Goal: Contribute content: Contribute content

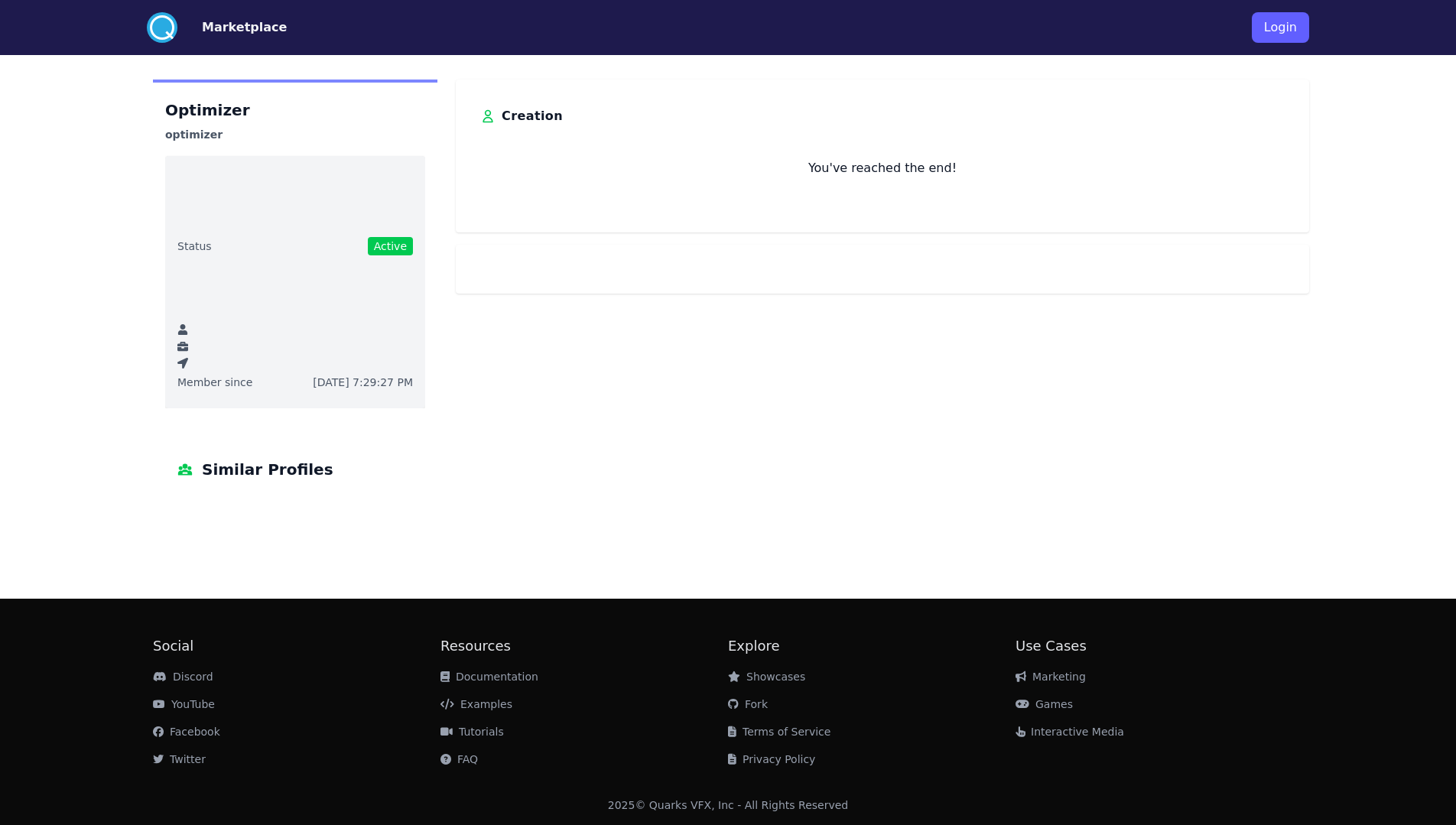
click at [1284, 36] on button "Login" at bounding box center [1280, 28] width 57 height 30
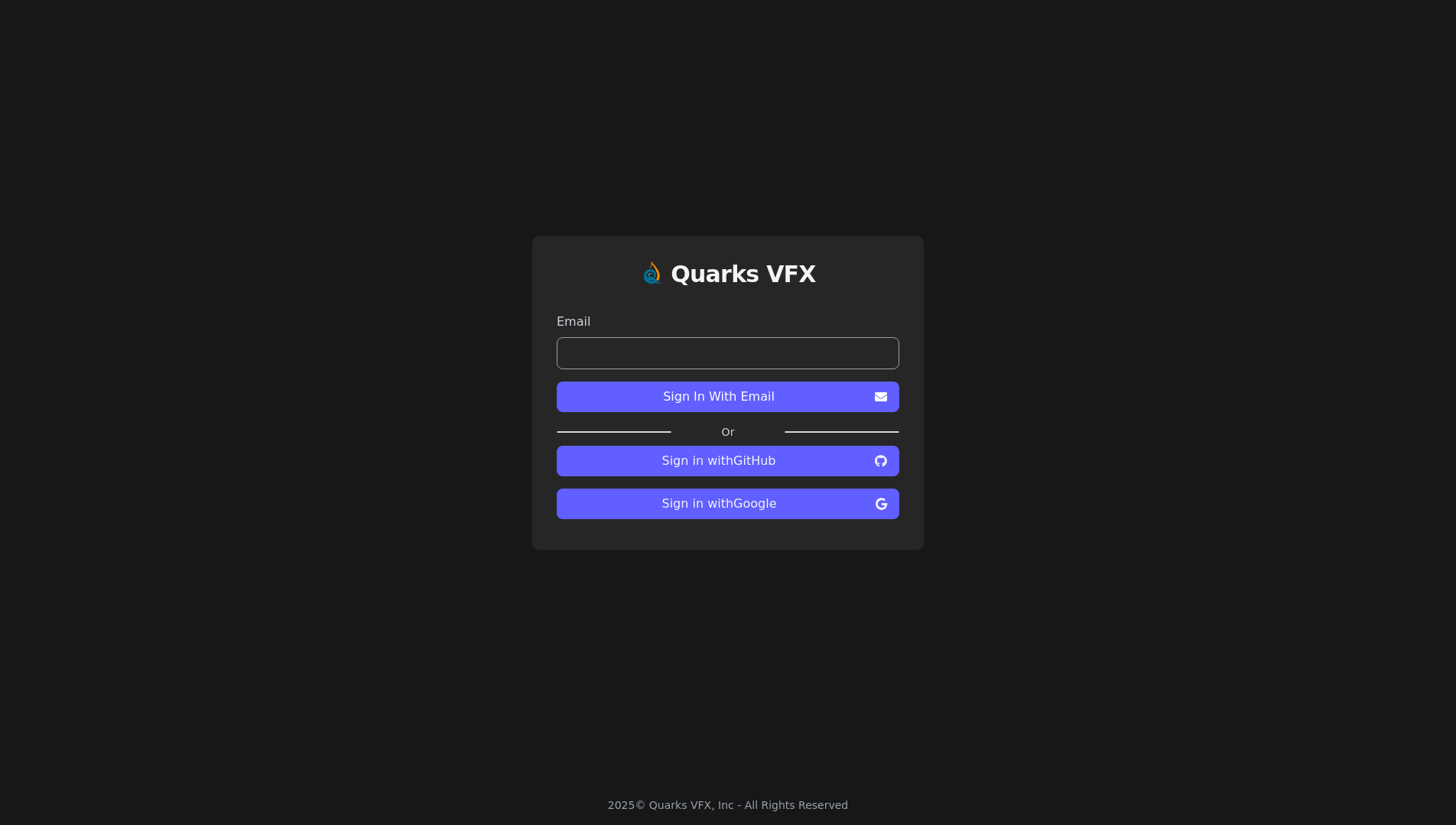
click at [758, 508] on span "Sign in with Google" at bounding box center [719, 504] width 300 height 18
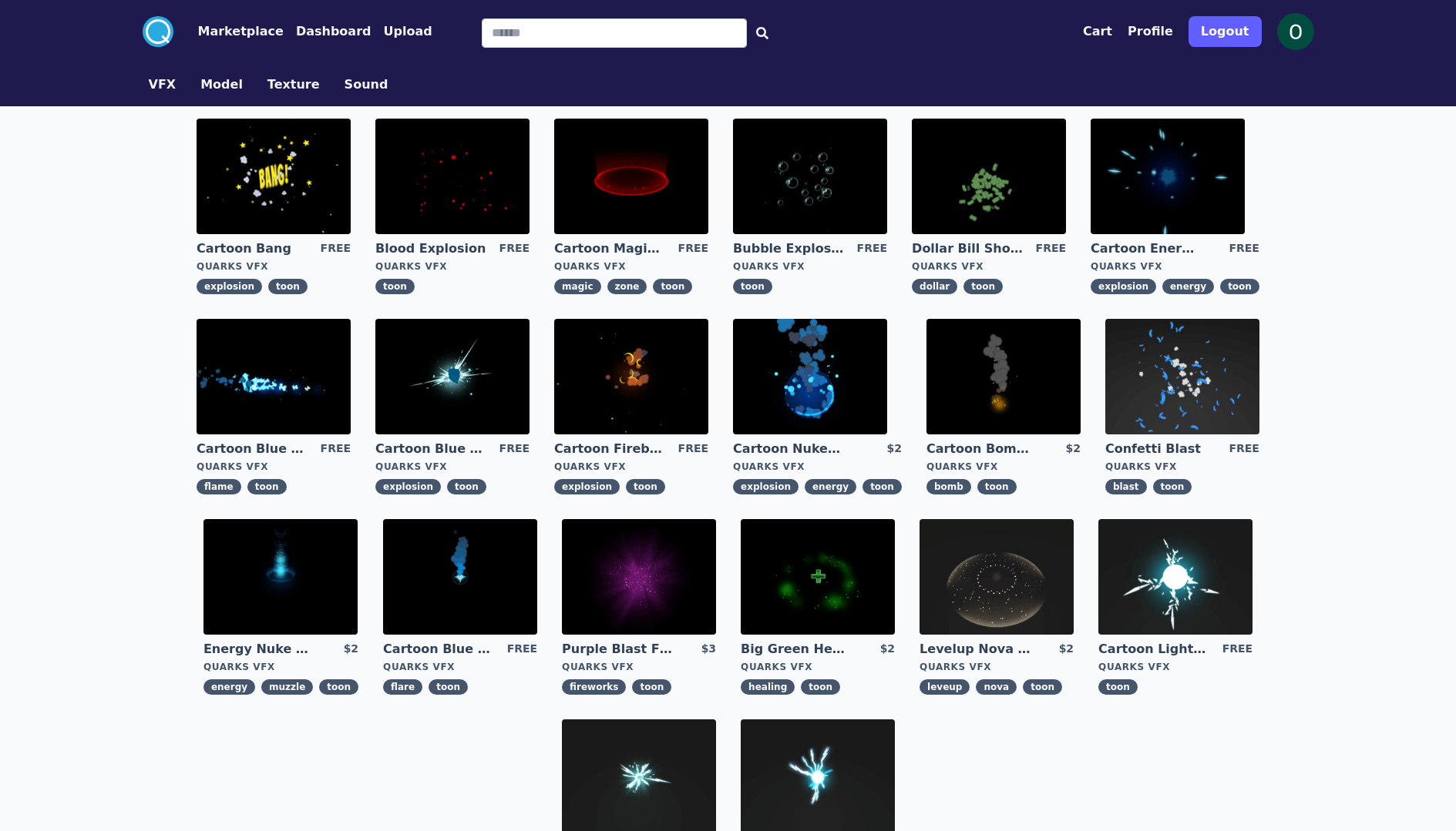
click at [383, 34] on button "Upload" at bounding box center [407, 31] width 49 height 18
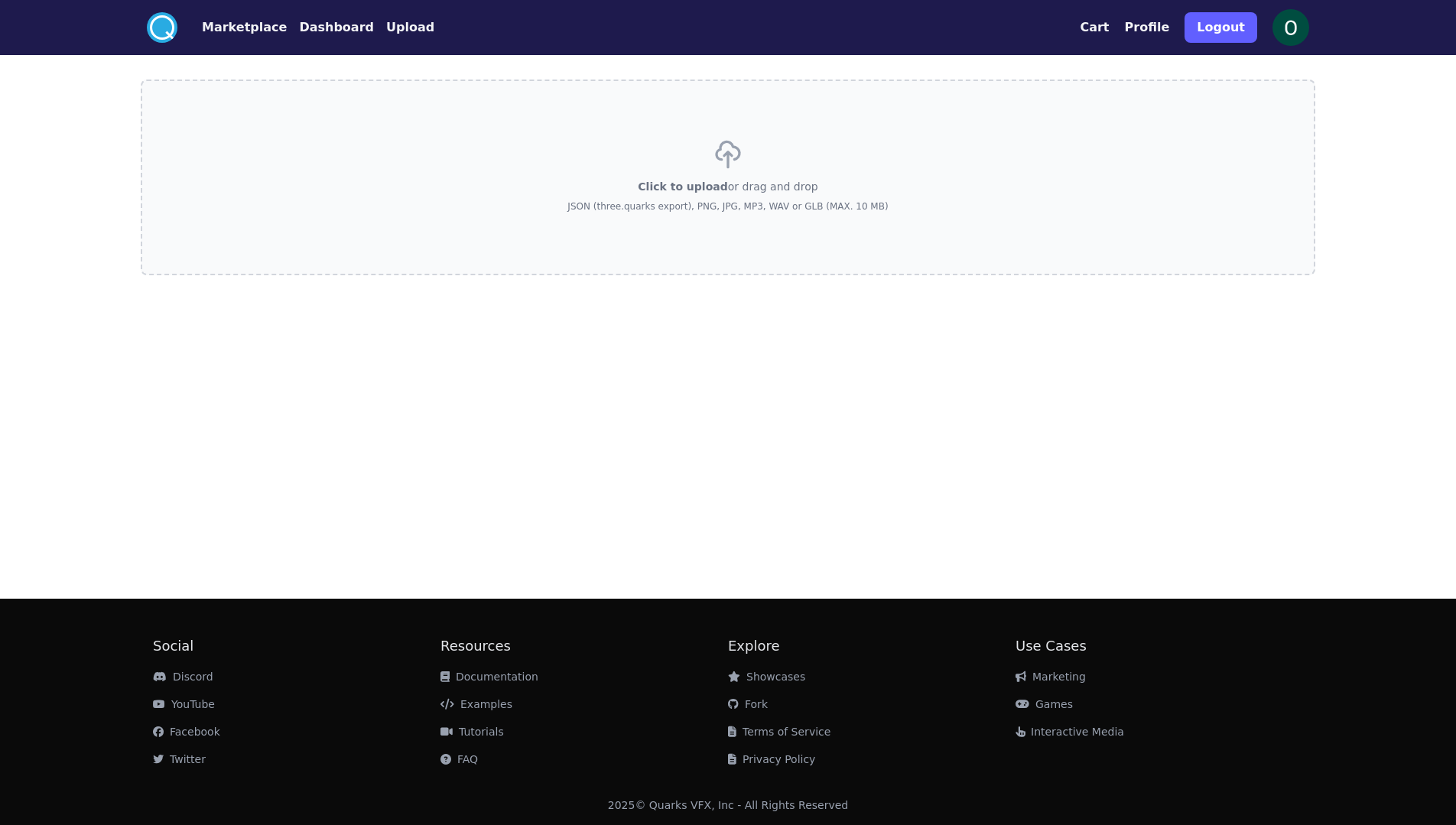
click at [335, 26] on button "Dashboard" at bounding box center [336, 27] width 75 height 18
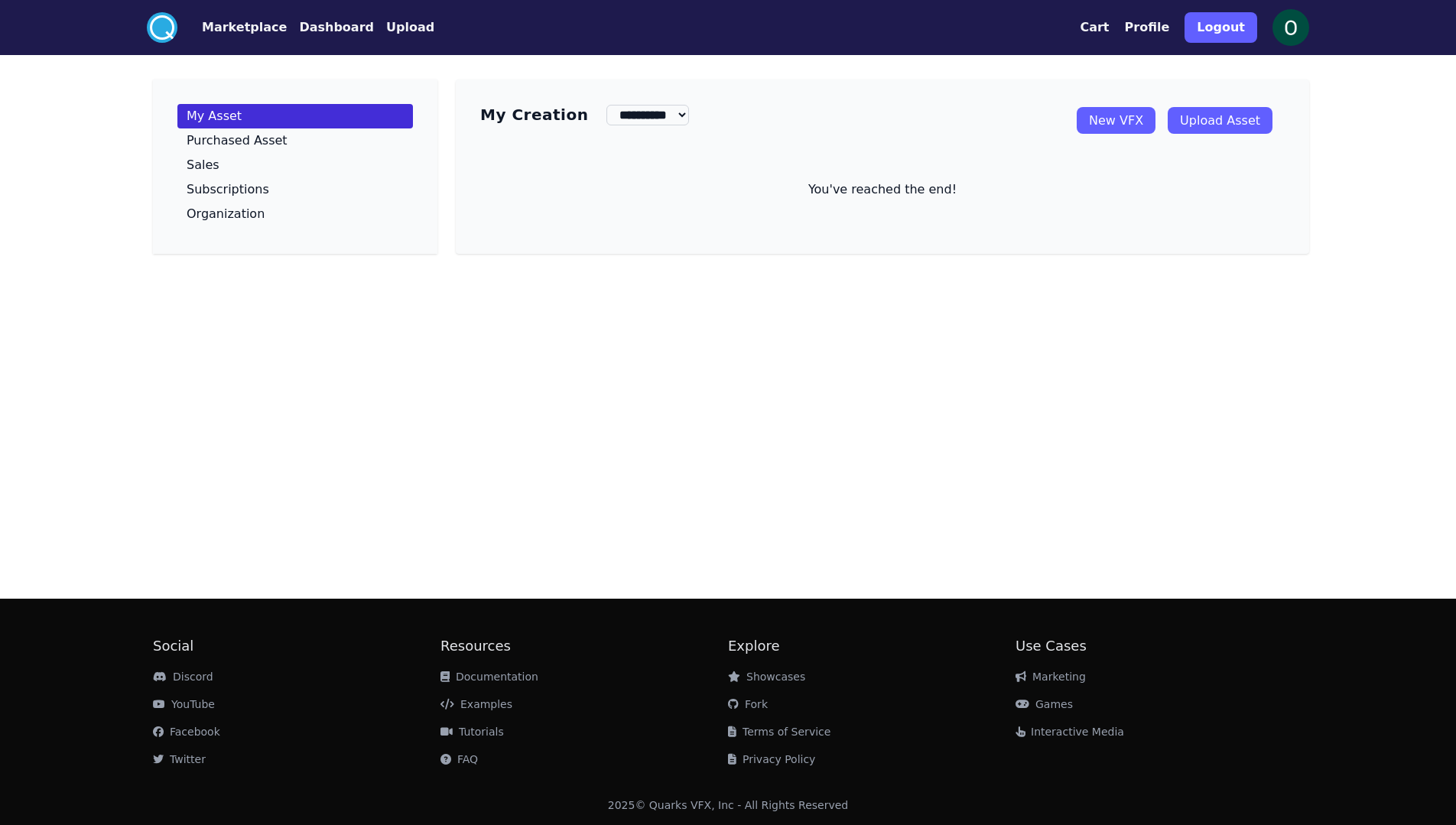
click at [1151, 125] on link "New VFX" at bounding box center [1116, 121] width 79 height 27
